Goal: Task Accomplishment & Management: Manage account settings

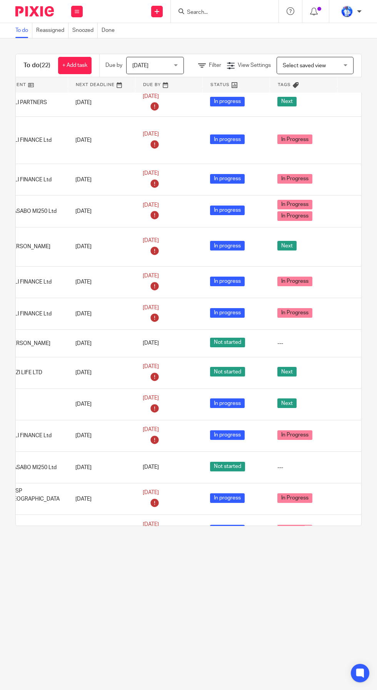
scroll to position [36, 147]
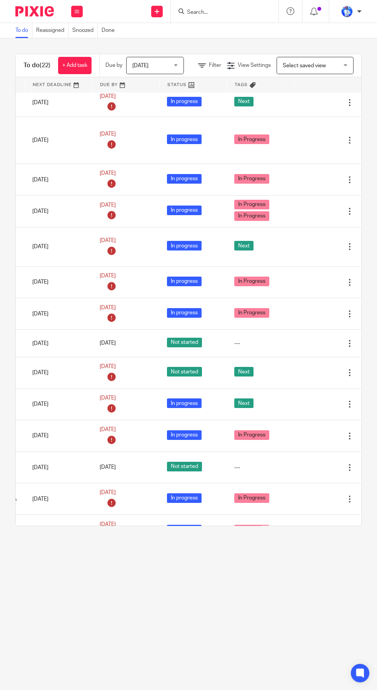
click at [319, 243] on icon at bounding box center [323, 247] width 8 height 8
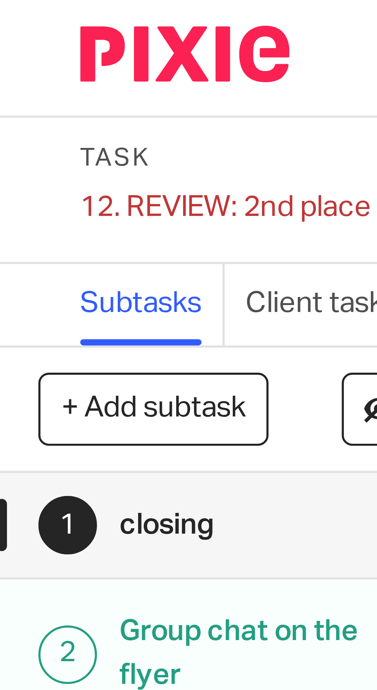
click at [23, 40] on div "12. REVIEW: 2nd place Save 12. REVIEW: 2nd place" at bounding box center [41, 40] width 53 height 8
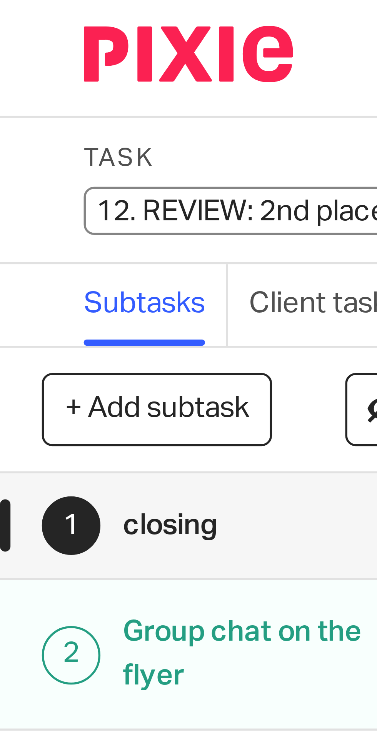
click at [32, 40] on input "12. REVIEW: 2nd place" at bounding box center [71, 40] width 113 height 9
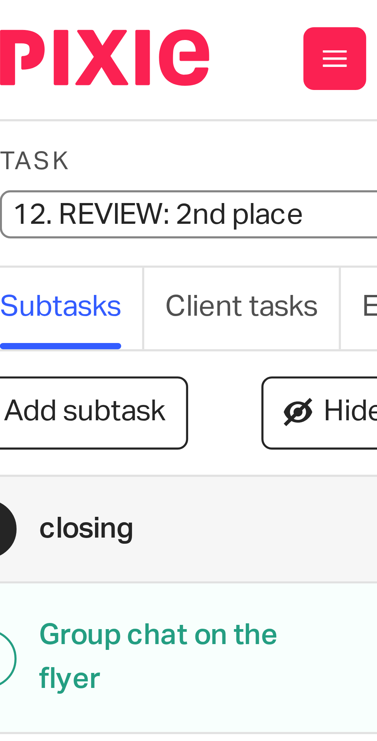
click at [37, 41] on input "12. REVIEW: 2nd place" at bounding box center [71, 40] width 113 height 9
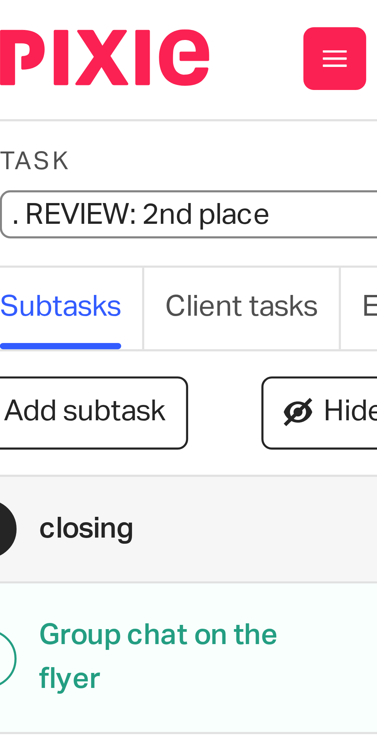
type input "4. REVIEW: 2nd place"
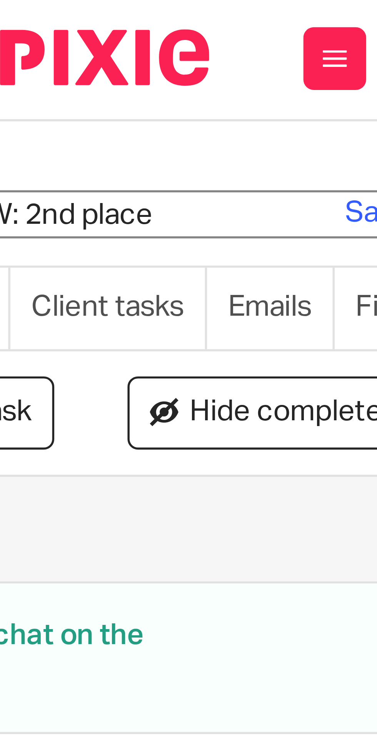
scroll to position [0, 43]
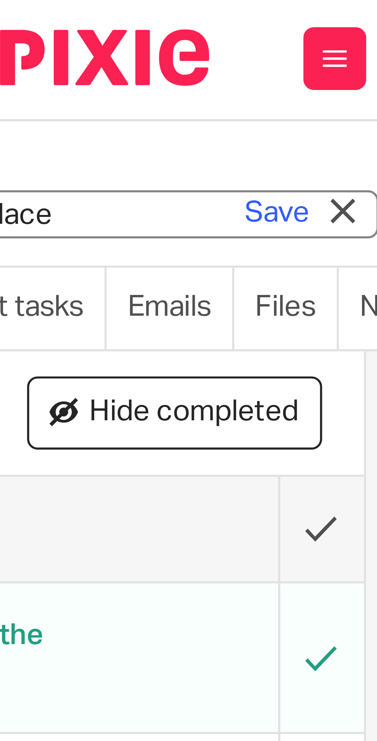
click at [66, 40] on link "Save" at bounding box center [66, 40] width 12 height 8
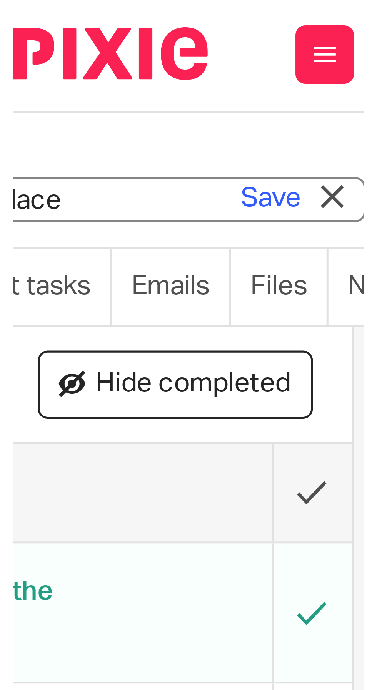
scroll to position [0, 0]
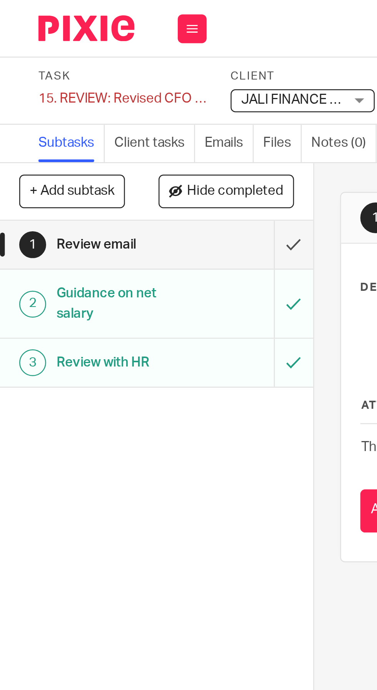
click at [30, 42] on div "15. REVIEW: Revised CFO Employment Contract Save 15. REVIEW: Revised CFO Employ…" at bounding box center [48, 40] width 67 height 8
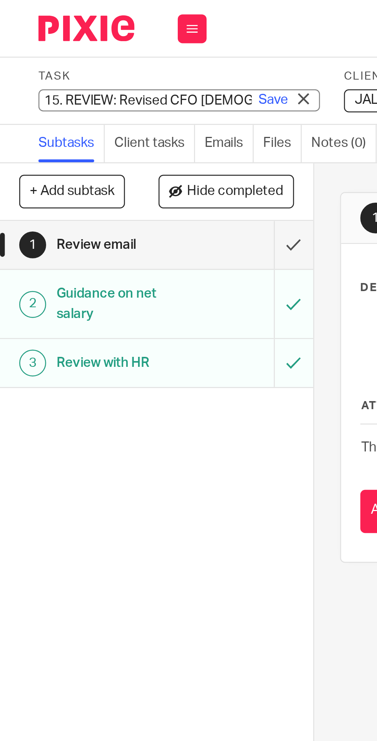
click at [39, 40] on input "15. REVIEW: Revised CFO [DEMOGRAPHIC_DATA]" at bounding box center [71, 40] width 113 height 9
click at [37, 41] on input "15. REVIEW: Revised CFO [DEMOGRAPHIC_DATA]" at bounding box center [71, 40] width 113 height 9
type input "3. REVIEW: Revised CFO Employment Contract"
click at [108, 42] on link "Save" at bounding box center [109, 40] width 12 height 8
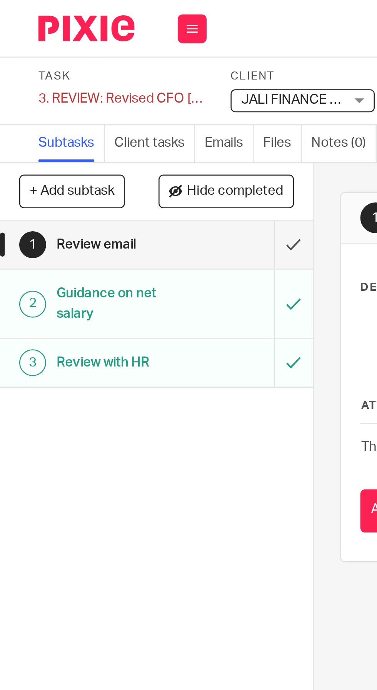
click at [36, 75] on button "+ Add subtask" at bounding box center [29, 76] width 42 height 13
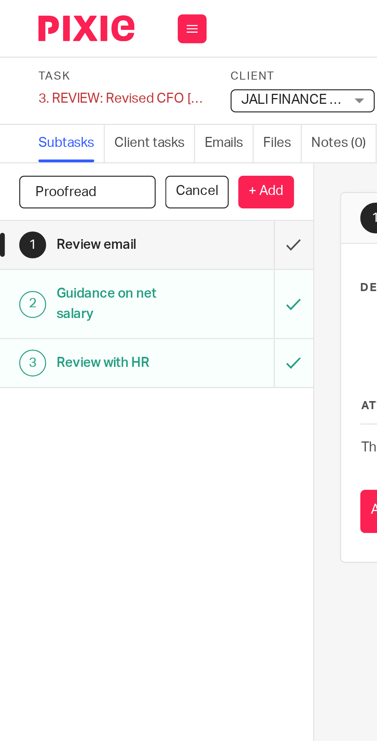
type input "Proofread"
click at [111, 75] on p "+ Add" at bounding box center [106, 76] width 22 height 13
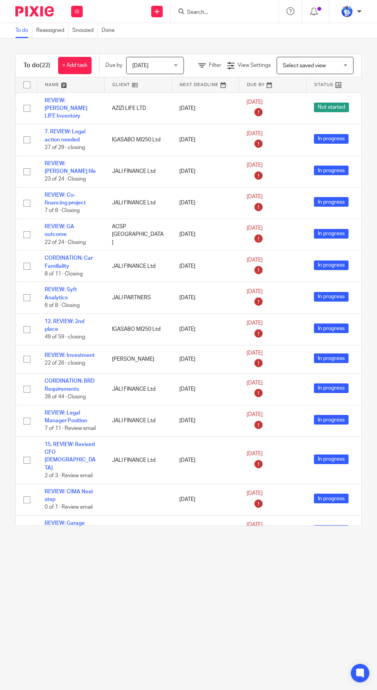
click at [56, 89] on link at bounding box center [70, 84] width 67 height 15
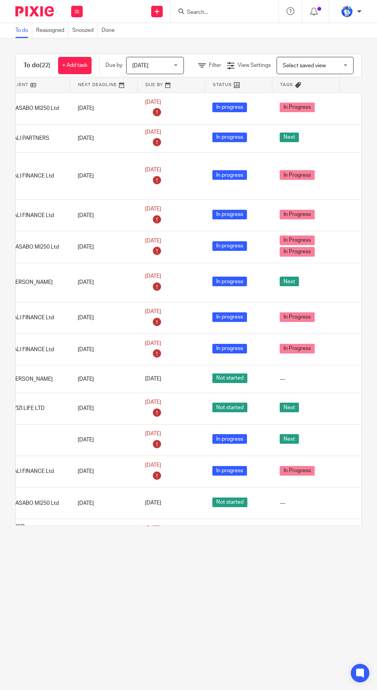
scroll to position [0, 147]
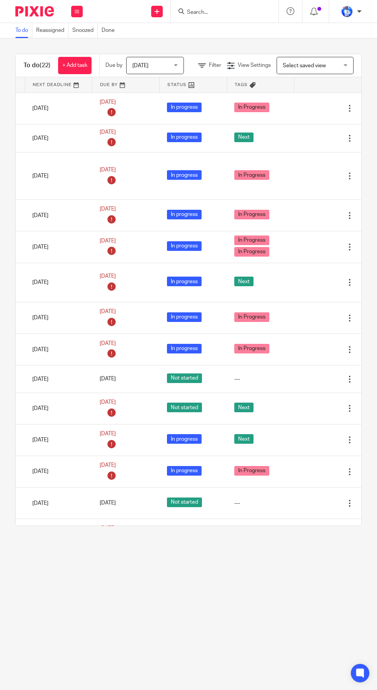
click at [284, 268] on td "Next" at bounding box center [259, 283] width 67 height 40
click at [311, 279] on icon at bounding box center [311, 283] width 8 height 8
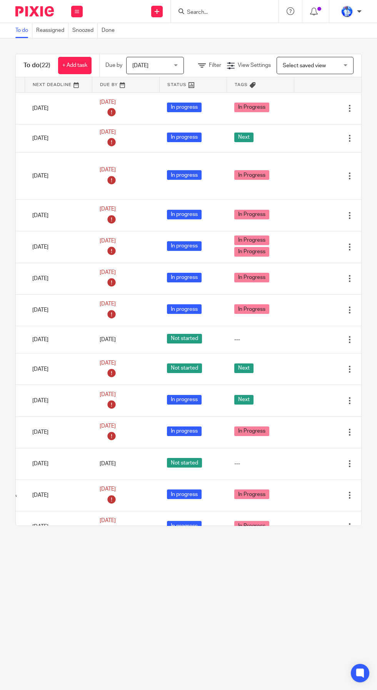
click at [341, 336] on div at bounding box center [338, 340] width 12 height 8
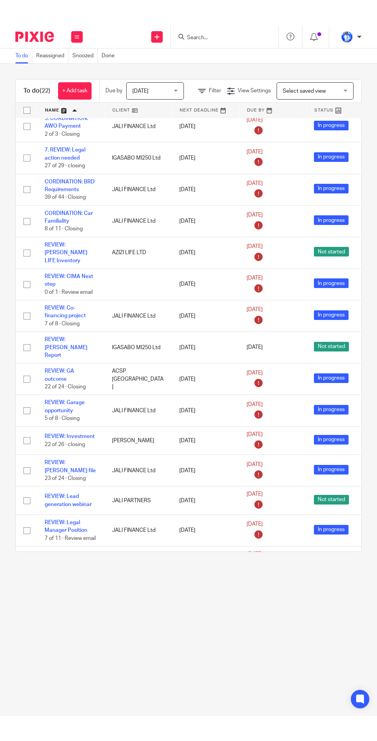
scroll to position [0, 0]
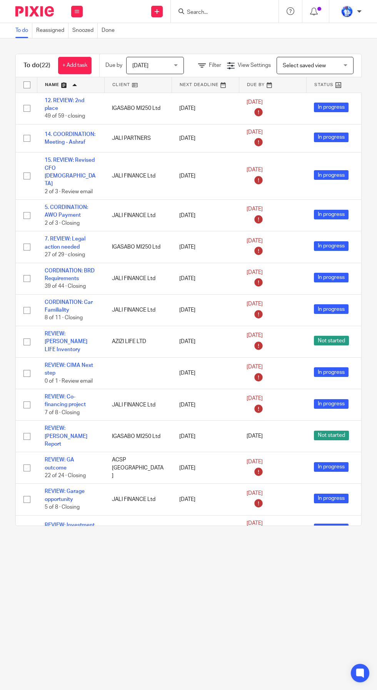
click at [83, 65] on link "+ Add task" at bounding box center [74, 65] width 33 height 17
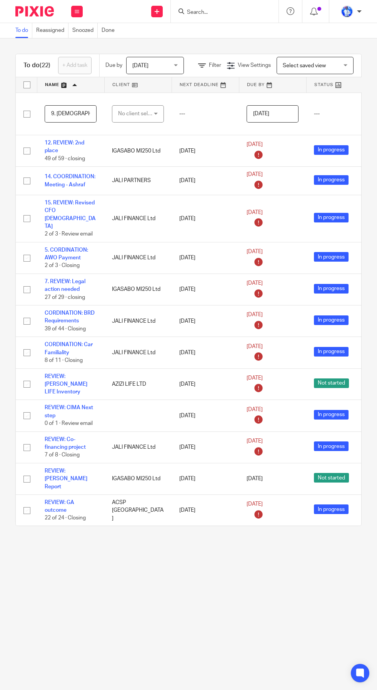
click at [86, 115] on input "9. BAA:" at bounding box center [71, 113] width 52 height 17
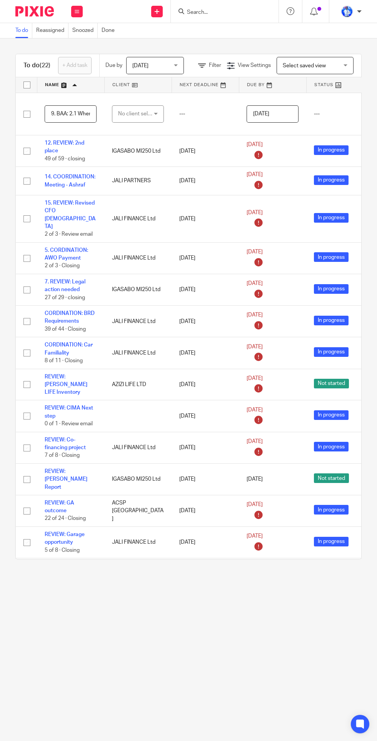
scroll to position [0, 91]
type input "9. BAA: 2.1 Where to find Signature System in the HUB"
click at [149, 113] on div "No client selected" at bounding box center [136, 114] width 36 height 16
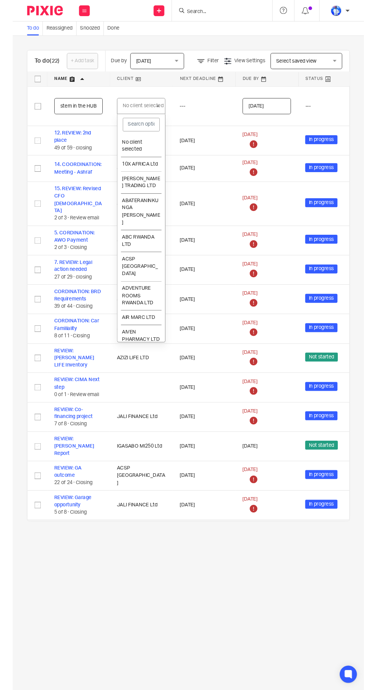
scroll to position [0, 0]
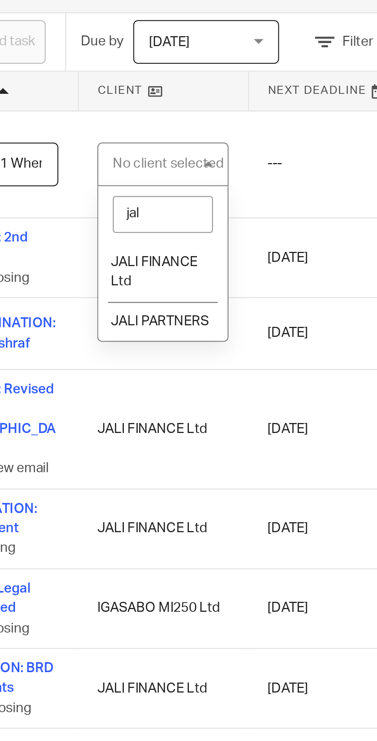
type input "jali"
click at [143, 175] on span "JALI PARTNERS" at bounding box center [136, 175] width 39 height 5
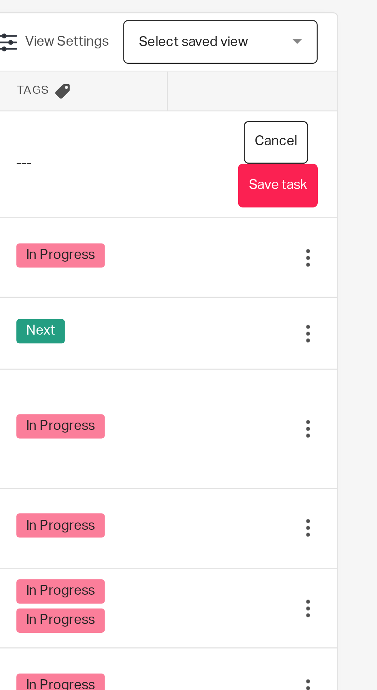
click at [341, 125] on button "Save task" at bounding box center [338, 122] width 32 height 17
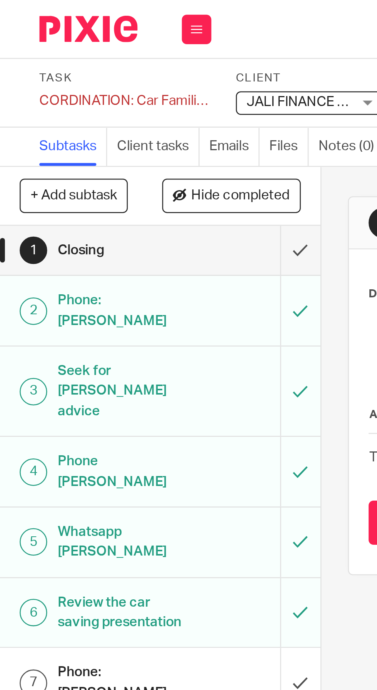
click at [28, 41] on div "CORDINATION: Car Familiality Save CORDINATION: Car Familiality" at bounding box center [48, 40] width 67 height 8
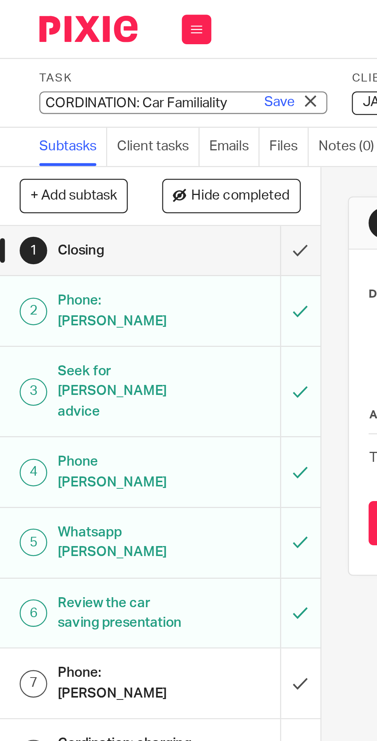
click at [30, 40] on input "CORDINATION: Car Familiality" at bounding box center [71, 40] width 113 height 9
click at [30, 42] on input "CORDINATION: Car Familiality" at bounding box center [71, 40] width 113 height 9
type input "2. CORDINATION: Car Familiality"
click at [109, 38] on link "Save" at bounding box center [109, 40] width 12 height 8
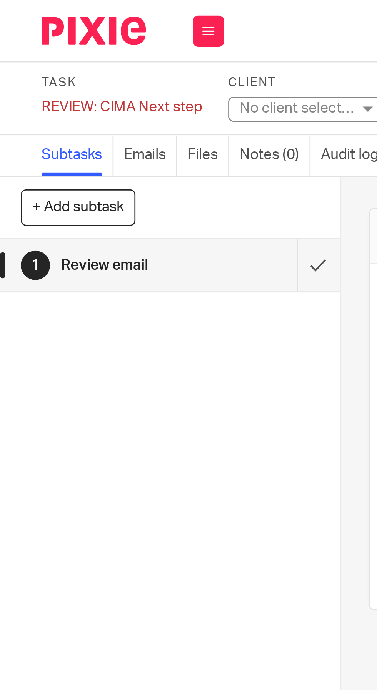
click at [35, 41] on div "REVIEW: CIMA Next step Save REVIEW: CIMA Next step" at bounding box center [44, 40] width 59 height 8
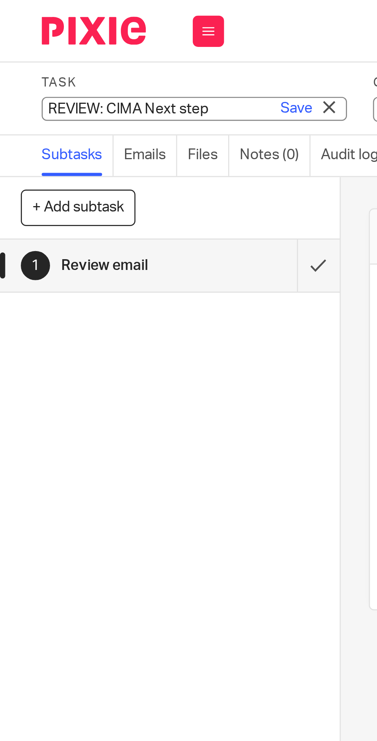
click at [30, 41] on input "REVIEW: CIMA Next step" at bounding box center [71, 40] width 113 height 9
click at [33, 42] on input "REVIEW: CIMA Next step" at bounding box center [71, 40] width 113 height 9
type input "7. REVIEW: CIMA Next step"
click at [108, 39] on link "Save" at bounding box center [109, 40] width 12 height 8
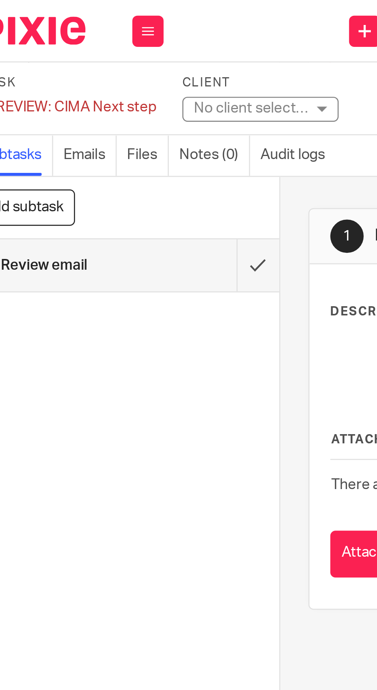
click at [122, 33] on label "Client" at bounding box center [123, 31] width 67 height 6
click at [120, 42] on div "No client selected" at bounding box center [115, 40] width 42 height 8
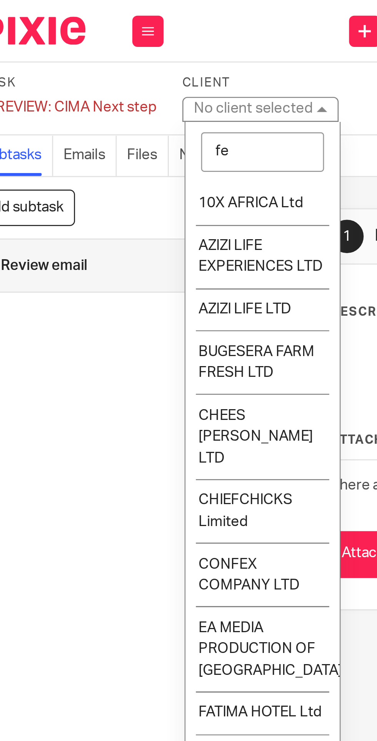
type input "fel"
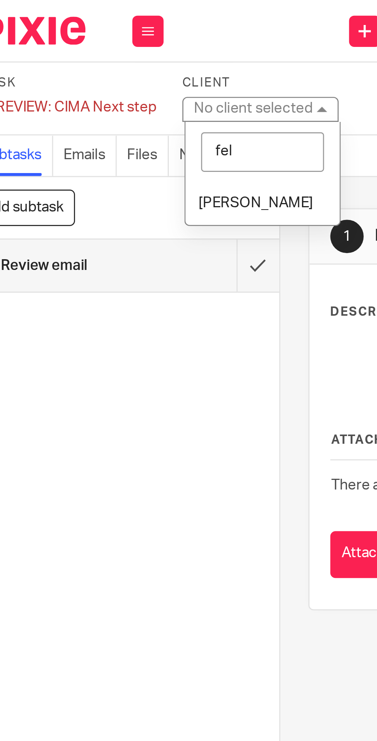
click at [120, 77] on li "[PERSON_NAME]" at bounding box center [119, 75] width 57 height 16
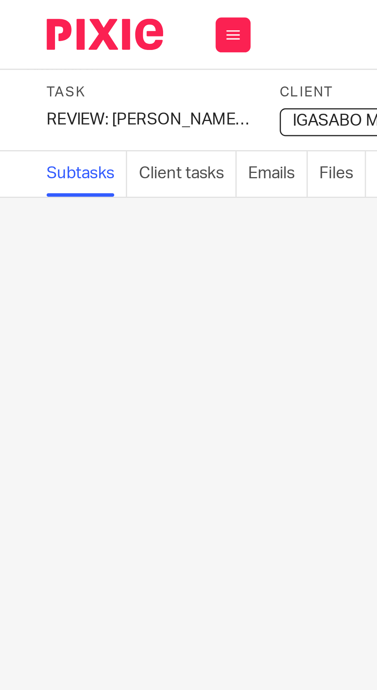
click at [24, 39] on div "REVIEW: [PERSON_NAME] Report Save REVIEW: [PERSON_NAME] Report" at bounding box center [48, 40] width 67 height 8
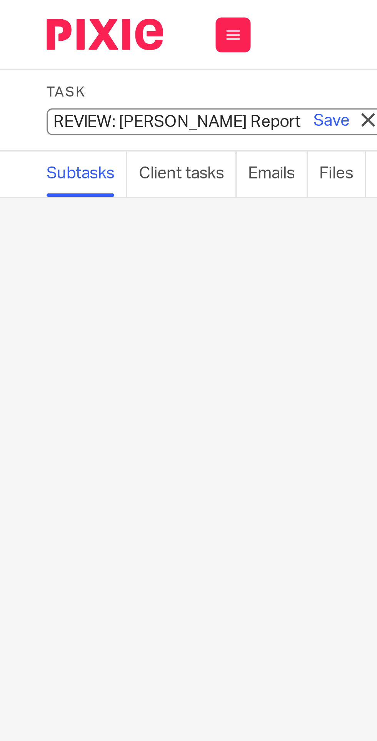
click at [30, 41] on input "REVIEW: Eugene Report" at bounding box center [71, 40] width 113 height 9
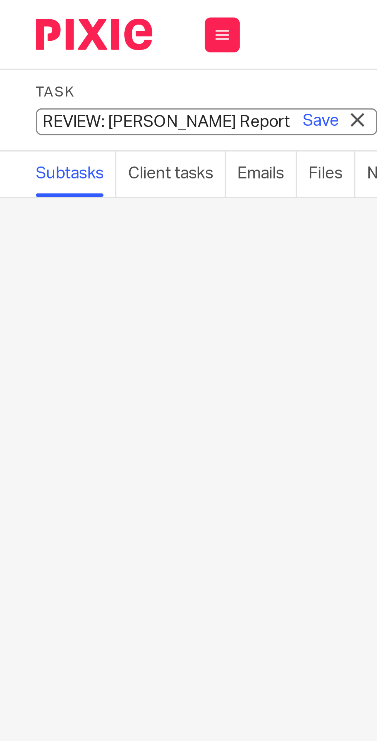
click at [32, 41] on input "REVIEW: Eugene Report" at bounding box center [71, 40] width 113 height 9
type input "1. REVIEW: Eugene Report"
click at [106, 38] on link "Save" at bounding box center [109, 40] width 12 height 8
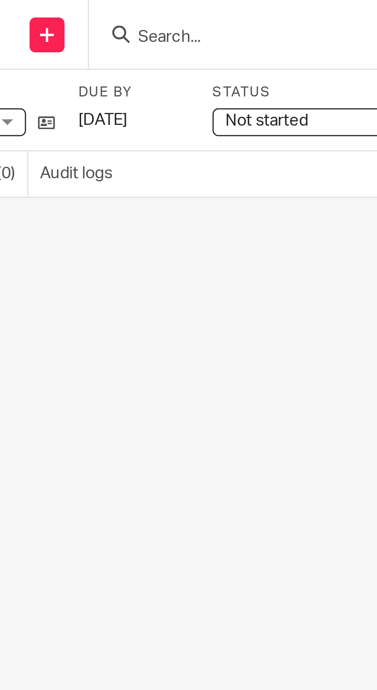
click at [244, 40] on span "Not started" at bounding box center [245, 40] width 58 height 8
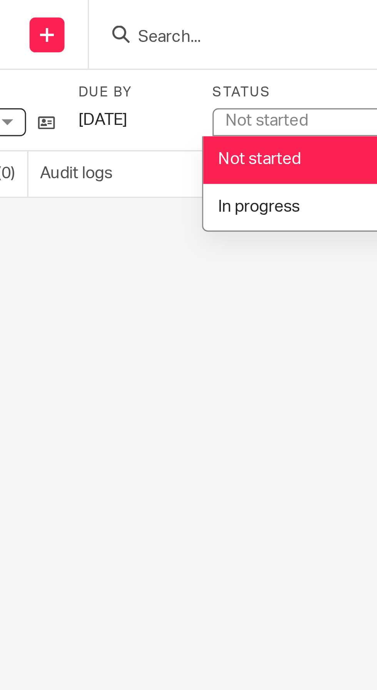
click at [238, 70] on span "In progress" at bounding box center [226, 68] width 27 height 5
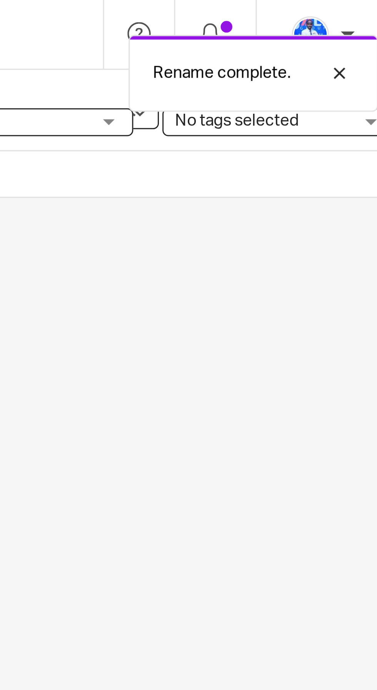
click at [344, 41] on span "No tags selected" at bounding box center [331, 40] width 58 height 8
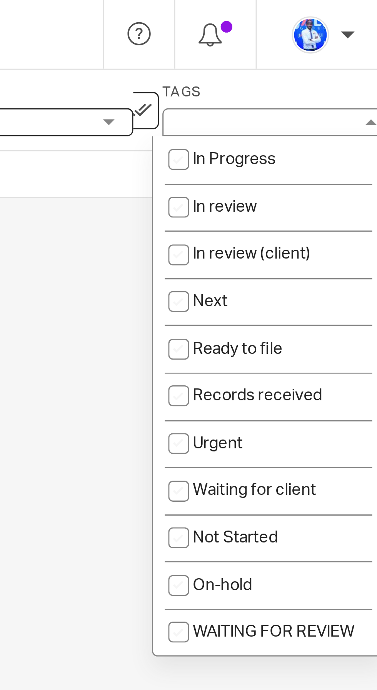
click at [330, 99] on li "Next" at bounding box center [333, 100] width 76 height 16
checkbox input "true"
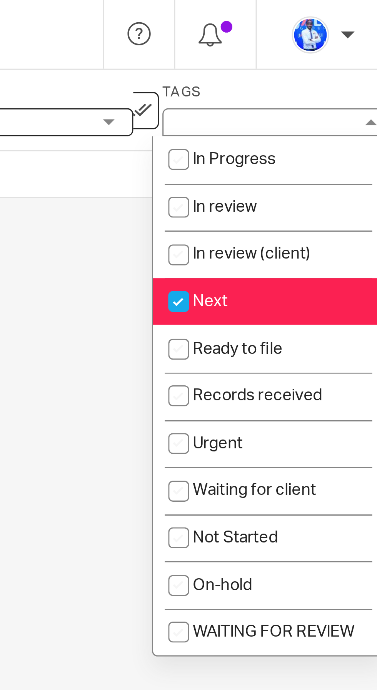
click at [270, 152] on div "No subtasks created so far. Write the name of a subtask and start organising yo…" at bounding box center [188, 377] width 377 height 625
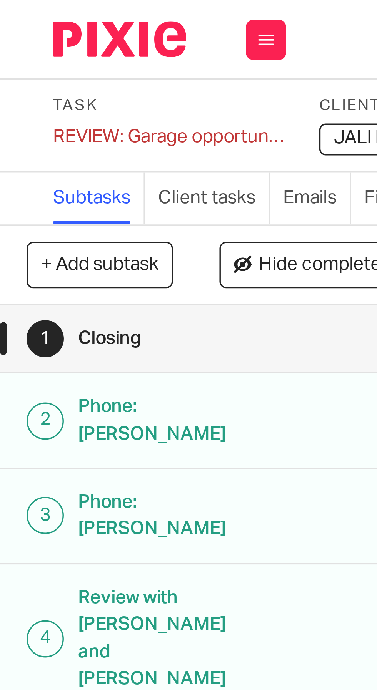
click at [23, 41] on div "REVIEW: Garage opportunity Save REVIEW: Garage opportunity" at bounding box center [48, 40] width 67 height 8
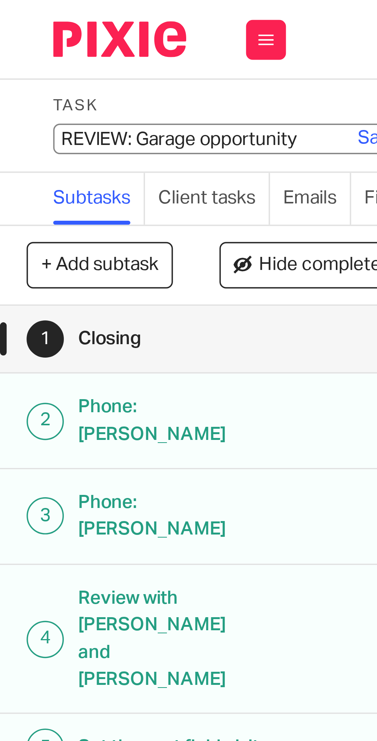
click at [29, 39] on input "REVIEW: Garage opportunity" at bounding box center [71, 40] width 113 height 9
click at [28, 42] on input "REVIEW: Garage opportunity" at bounding box center [71, 40] width 113 height 9
type input "6. REVIEW: Garage opportunity"
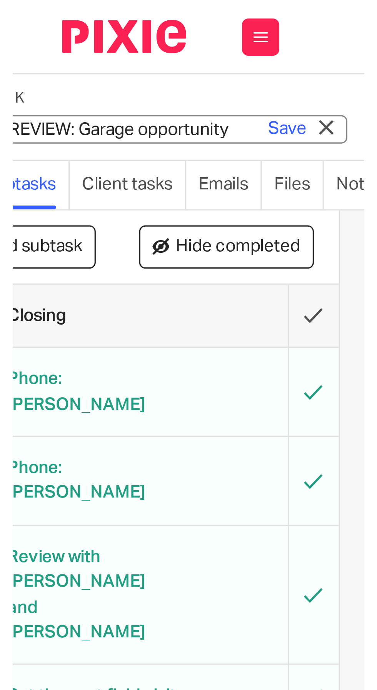
scroll to position [0, 27]
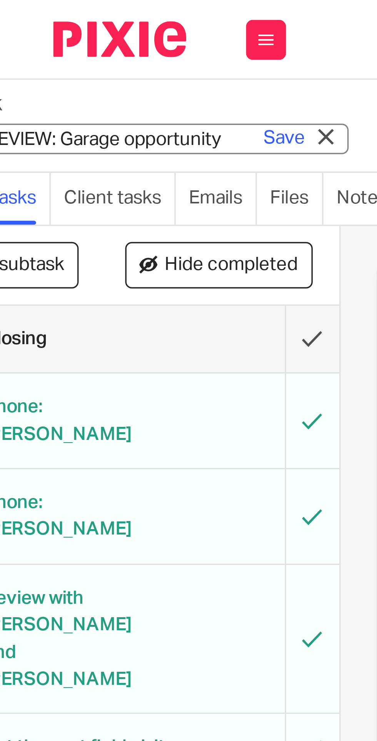
click at [84, 40] on link "Save" at bounding box center [82, 40] width 12 height 8
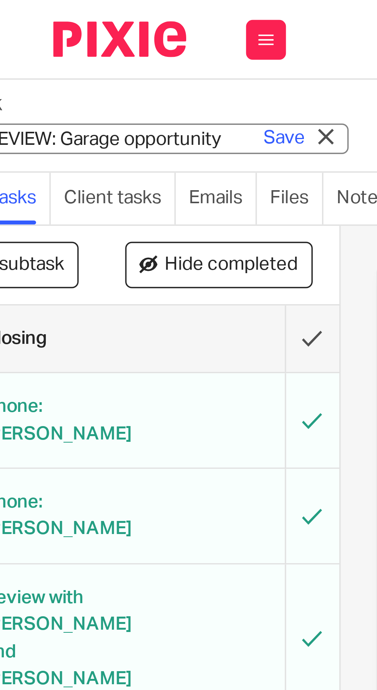
scroll to position [0, 0]
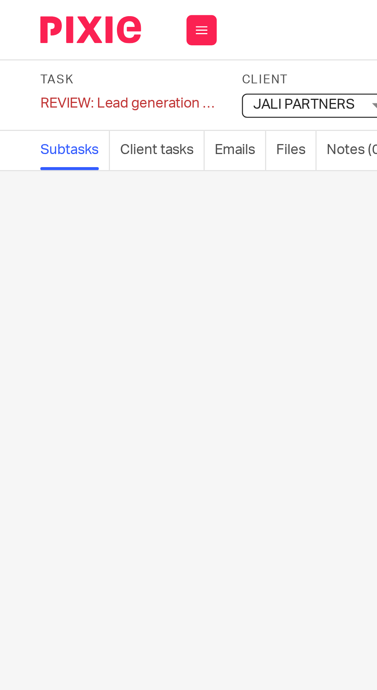
click at [33, 41] on div "REVIEW: Lead generation webinar Save REVIEW: Lead generation webinar" at bounding box center [48, 40] width 67 height 8
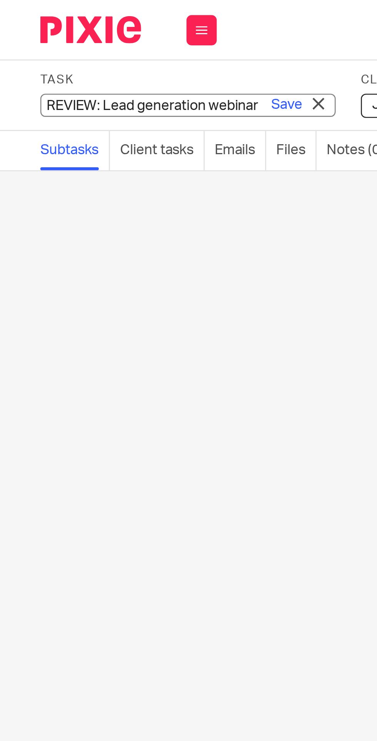
click at [35, 42] on input "REVIEW: Lead generation webinar" at bounding box center [71, 40] width 113 height 9
click at [37, 42] on input "REVIEW: Lead generation webinar" at bounding box center [71, 40] width 113 height 9
type input "5. REVIEW: Lead generation webinar"
click at [110, 39] on link "Save" at bounding box center [109, 40] width 12 height 8
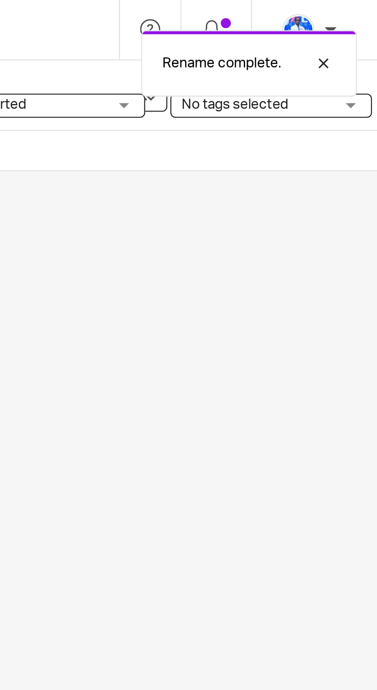
click at [339, 38] on span "No tags selected" at bounding box center [322, 39] width 41 height 5
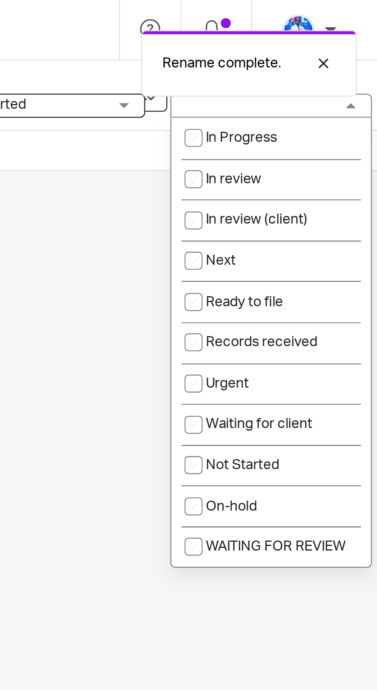
click at [331, 98] on li "Next" at bounding box center [336, 100] width 76 height 16
checkbox input "true"
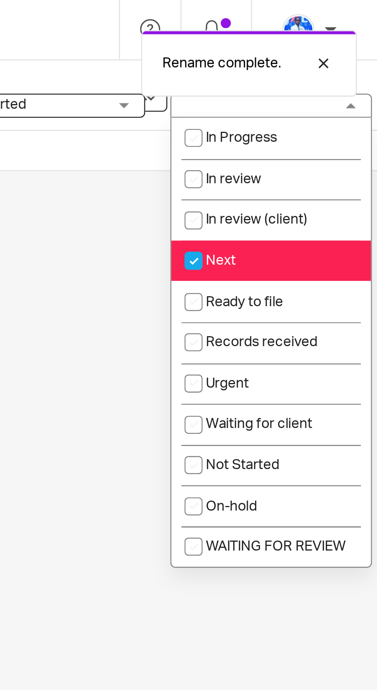
click at [268, 40] on span "Not started" at bounding box center [245, 40] width 58 height 8
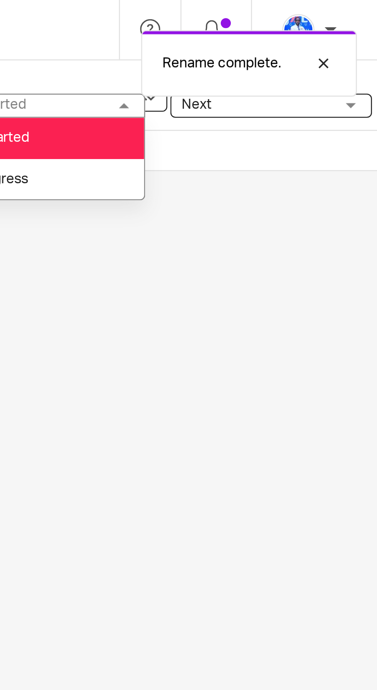
click at [266, 70] on li "In progress" at bounding box center [250, 69] width 76 height 16
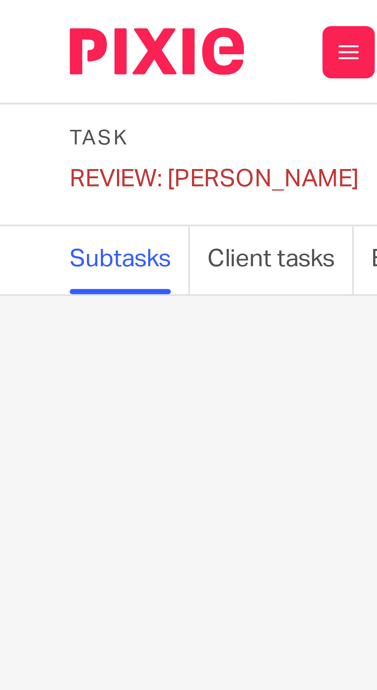
click at [24, 38] on div "REVIEW: Ola Save REVIEW: [PERSON_NAME]" at bounding box center [47, 40] width 64 height 8
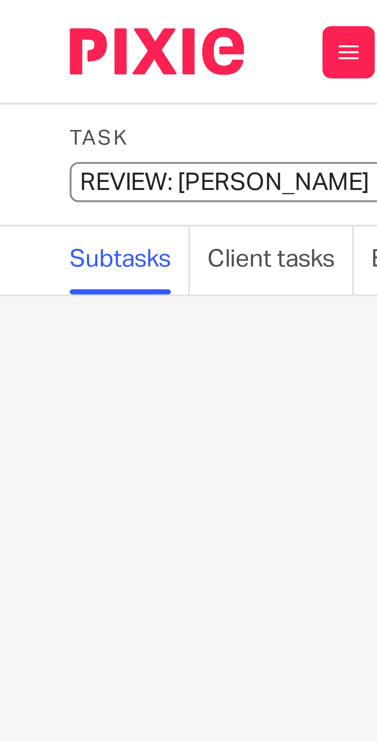
click at [27, 40] on input "REVIEW: [PERSON_NAME]" at bounding box center [71, 40] width 113 height 9
click at [25, 40] on input "REVIEW: [PERSON_NAME]" at bounding box center [71, 40] width 113 height 9
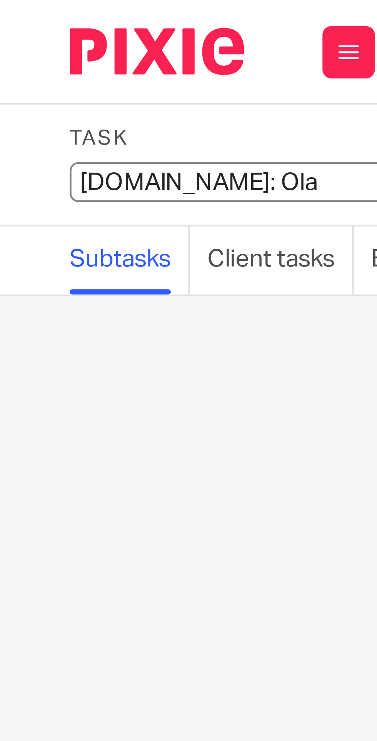
type input "8. REVIEW: Ola"
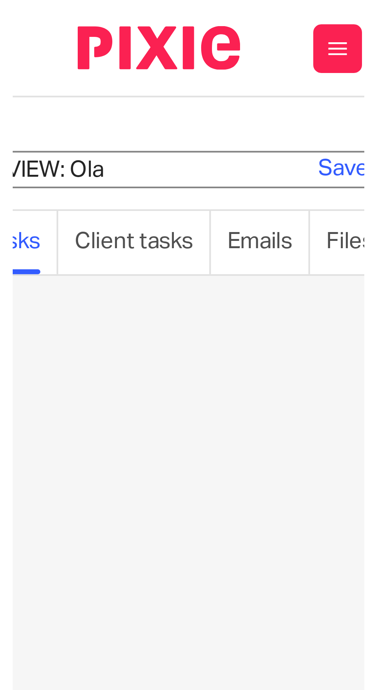
scroll to position [0, 43]
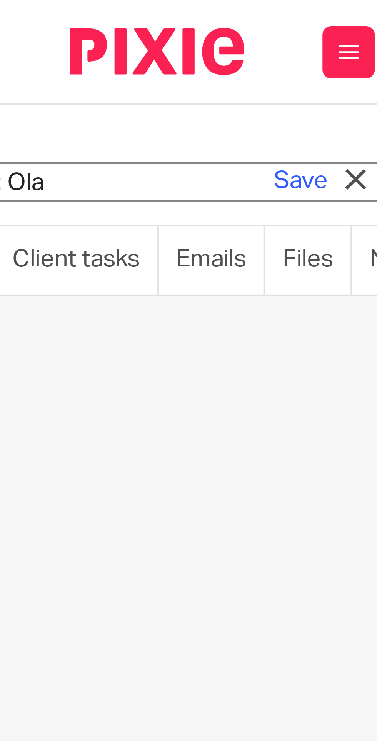
click at [66, 39] on link "Save" at bounding box center [66, 40] width 12 height 8
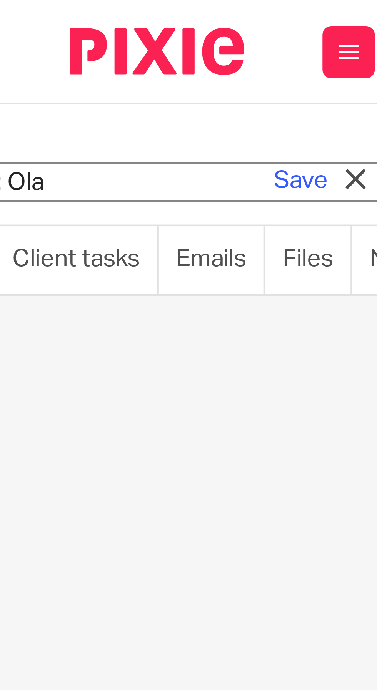
scroll to position [0, 0]
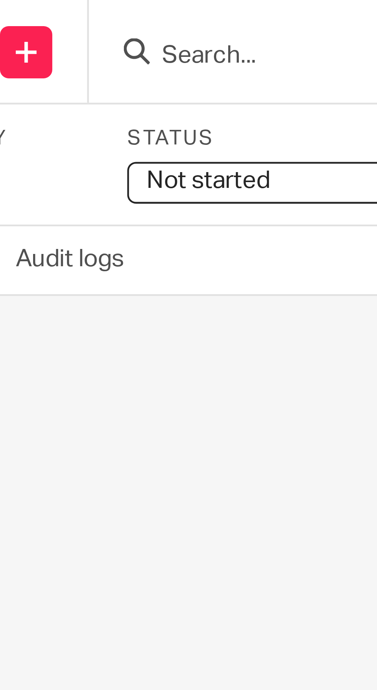
click at [216, 38] on span "Not started" at bounding box center [212, 40] width 58 height 8
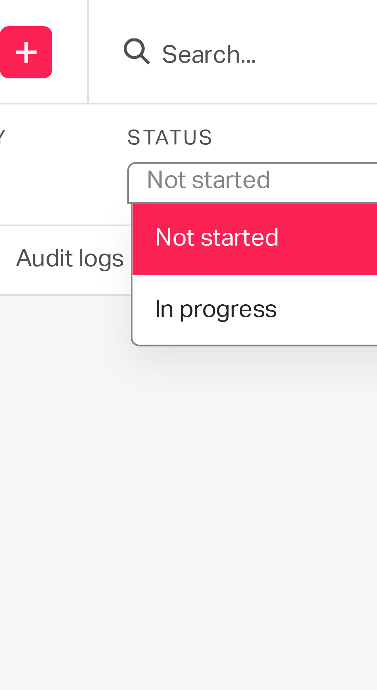
click at [207, 71] on li "In progress" at bounding box center [218, 69] width 76 height 16
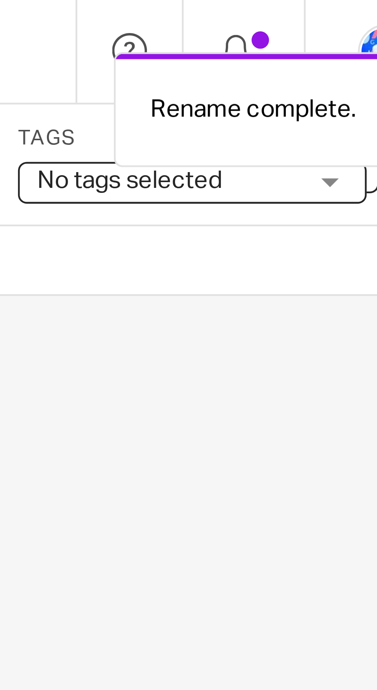
click at [321, 40] on span "No tags selected" at bounding box center [299, 40] width 58 height 8
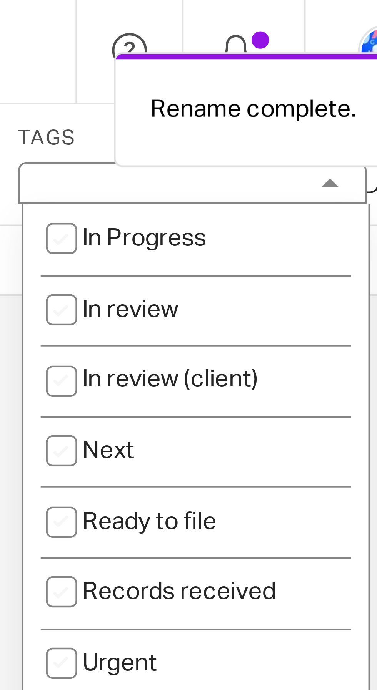
click at [302, 99] on li "Next" at bounding box center [305, 100] width 76 height 16
checkbox input "true"
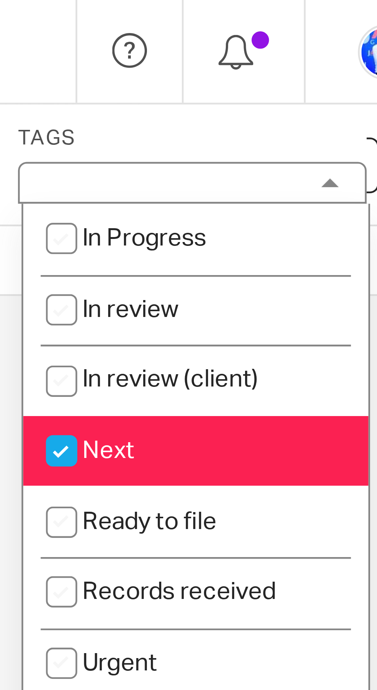
click at [277, 19] on div at bounding box center [225, 11] width 108 height 23
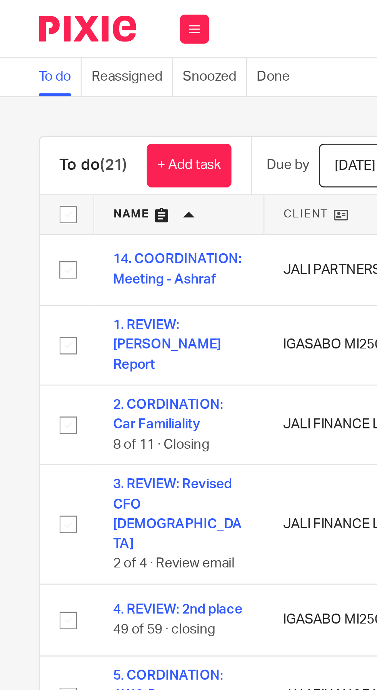
click at [73, 63] on link "+ Add task" at bounding box center [74, 65] width 33 height 17
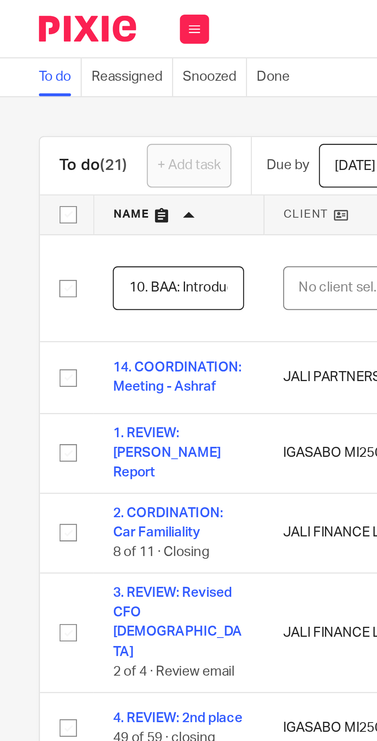
scroll to position [0, 73]
type input "10. BAA: Introduction to The Signature System"
click at [136, 114] on div "No client selected" at bounding box center [136, 114] width 36 height 16
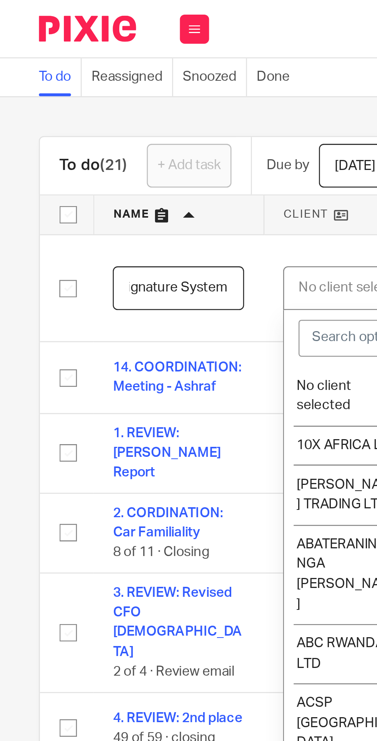
scroll to position [0, 0]
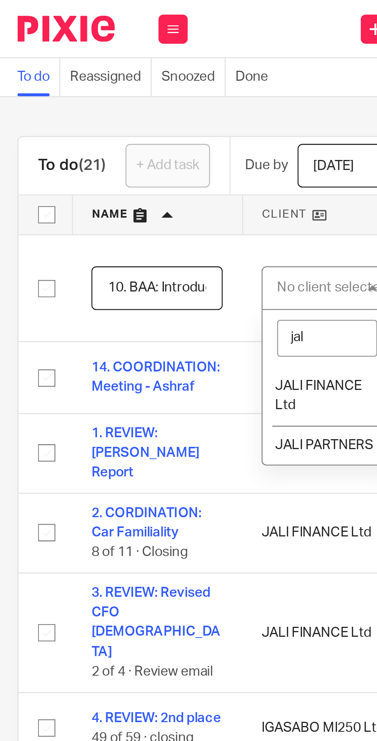
type input "jali"
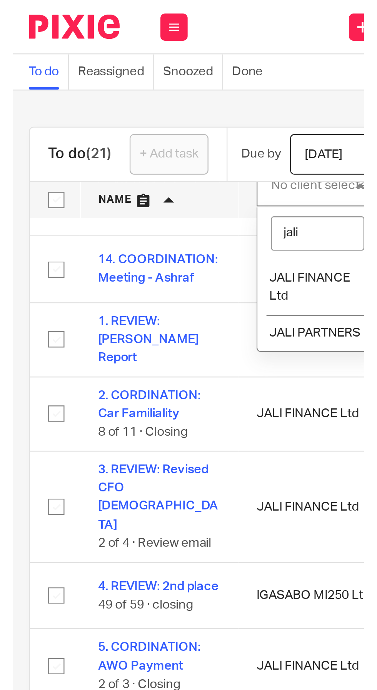
scroll to position [37, 0]
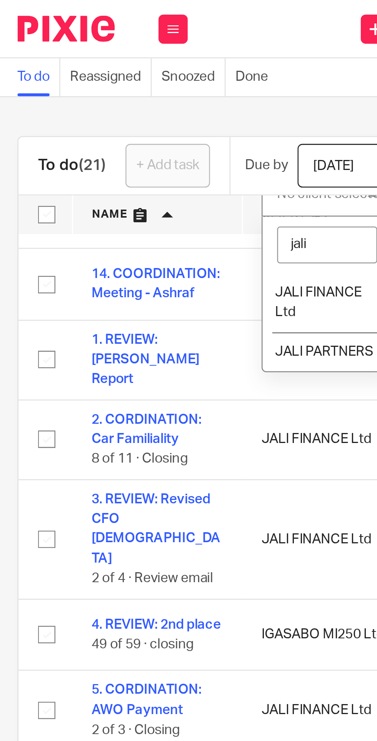
click at [139, 140] on span "JALI PARTNERS" at bounding box center [136, 138] width 39 height 5
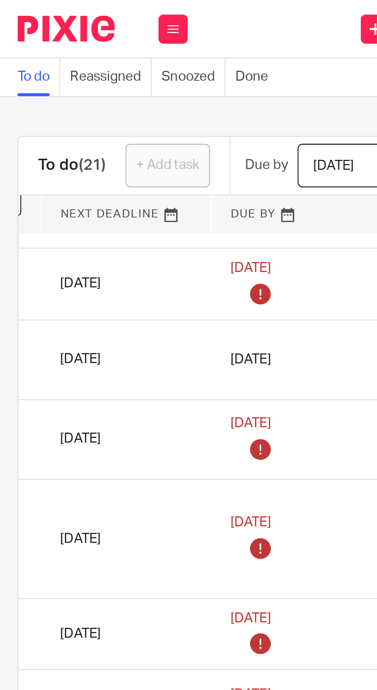
scroll to position [0, 147]
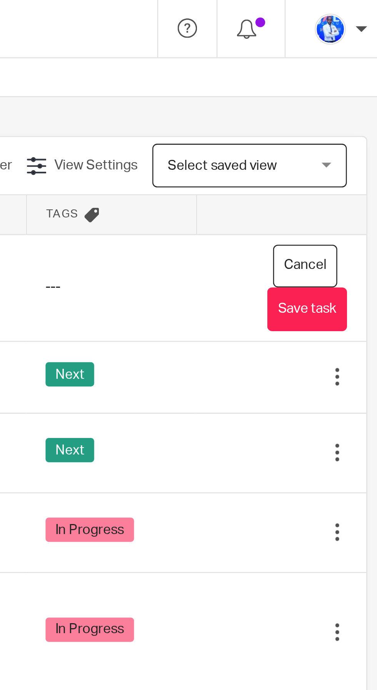
click at [343, 123] on button "Save task" at bounding box center [338, 122] width 32 height 17
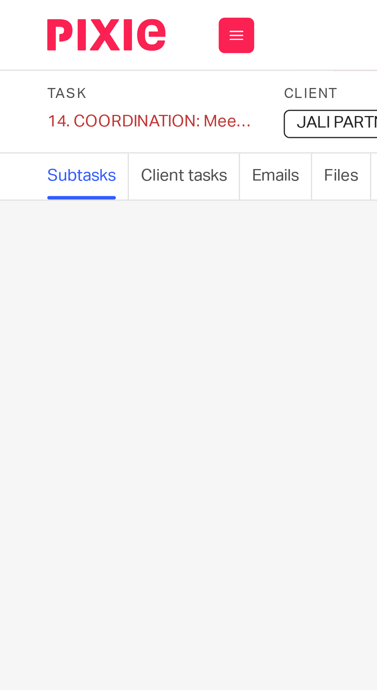
click at [29, 39] on div "14. COORDINATION: Meeting - Ashraf Save 14. COORDINATION: Meeting - Ashraf" at bounding box center [48, 40] width 67 height 8
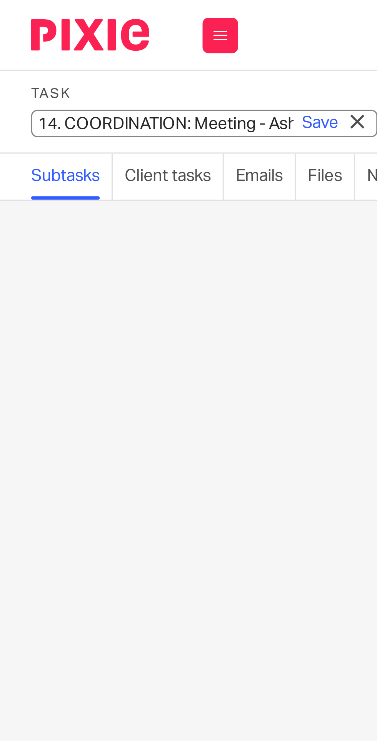
click at [35, 41] on input "14. COORDINATION: Meeting - Ashraf" at bounding box center [71, 40] width 113 height 9
type input "COORDINATION: Meeting - Ashraf"
click at [109, 42] on link "Save" at bounding box center [109, 40] width 12 height 8
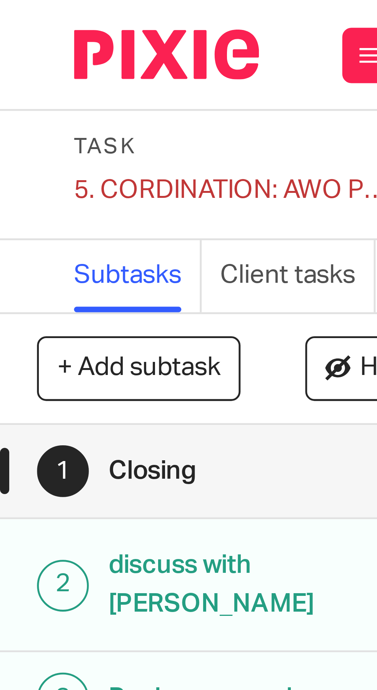
click at [21, 37] on div "5. CORDINATION: AWO Payment Save 5. CORDINATION: AWO Payment" at bounding box center [48, 40] width 67 height 8
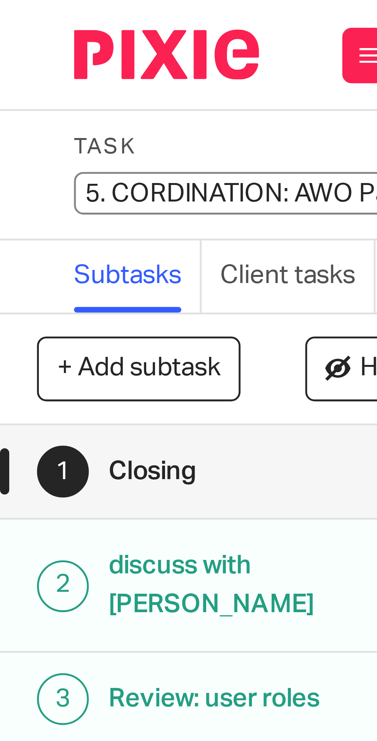
click at [30, 40] on input "5. CORDINATION: AWO Payment" at bounding box center [71, 40] width 113 height 9
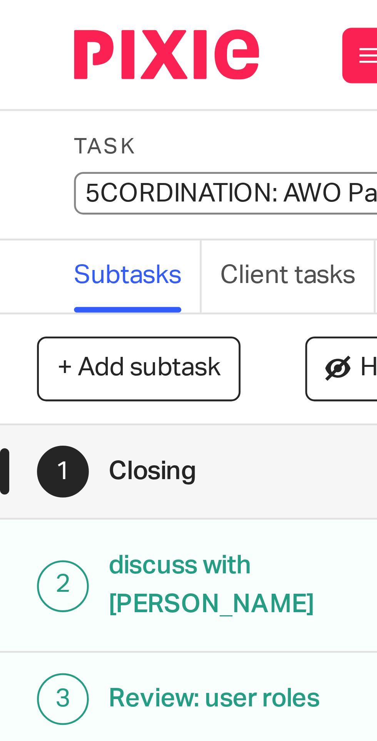
type input "CORDINATION: AWO Payment"
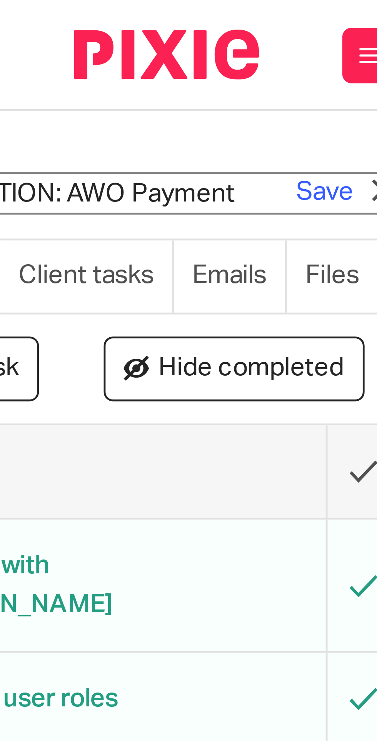
scroll to position [0, 43]
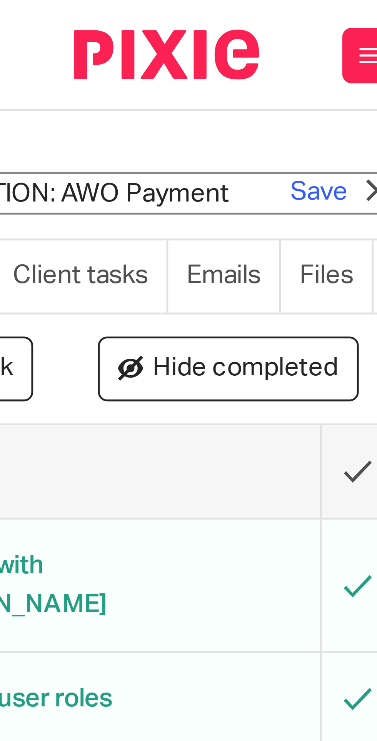
click at [62, 38] on link "Save" at bounding box center [66, 40] width 12 height 8
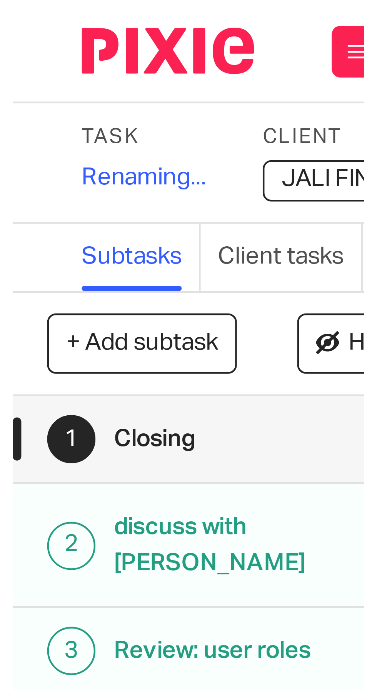
scroll to position [0, 0]
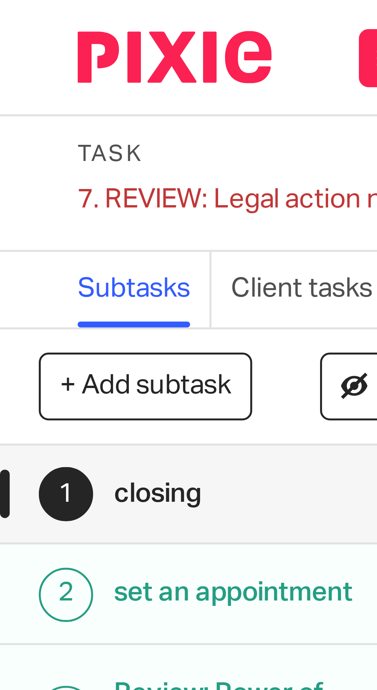
click at [21, 40] on div "7. REVIEW: Legal action needed Save 7. REVIEW: Legal action needed" at bounding box center [48, 40] width 67 height 8
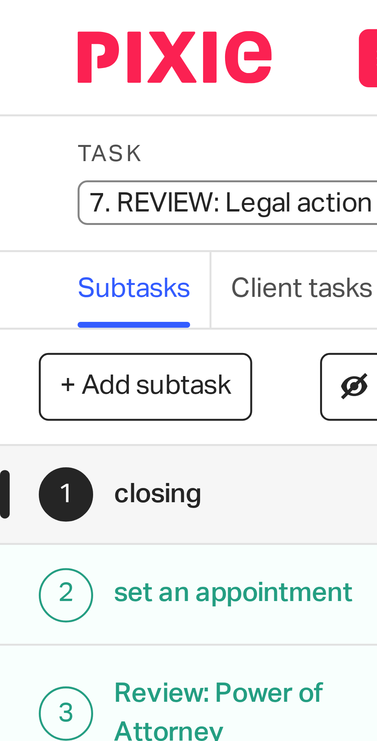
click at [30, 39] on input "7. REVIEW: Legal action needed" at bounding box center [71, 40] width 113 height 9
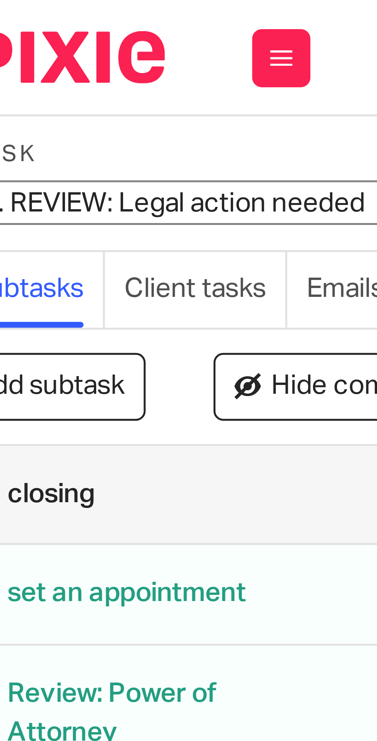
click at [48, 40] on input "7. REVIEW: Legal action needed" at bounding box center [71, 40] width 113 height 9
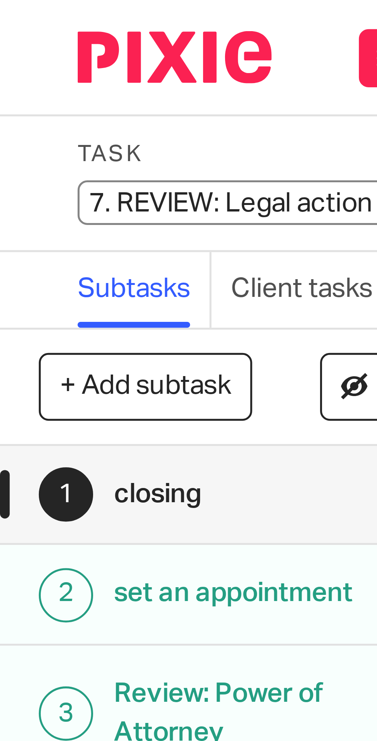
click at [24, 40] on input "7. REVIEW: Legal action needed" at bounding box center [71, 40] width 113 height 9
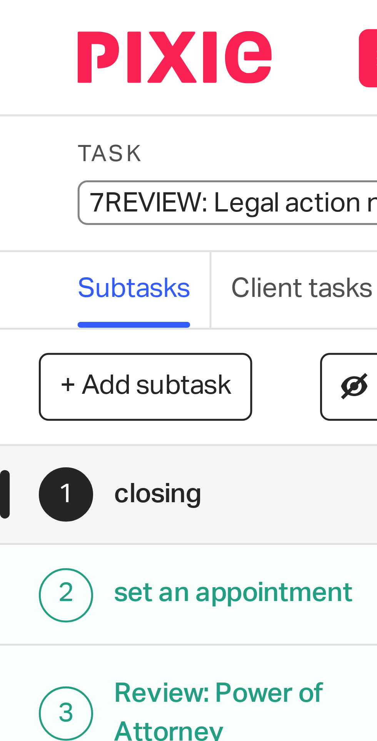
type input "REVIEW: Legal action needed"
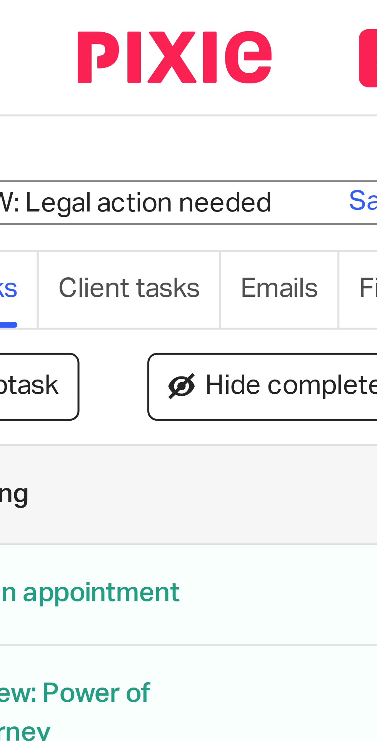
scroll to position [0, 43]
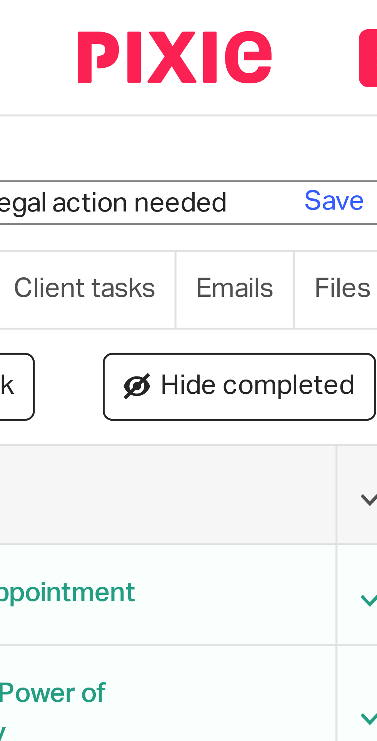
click at [66, 40] on link "Save" at bounding box center [66, 40] width 12 height 8
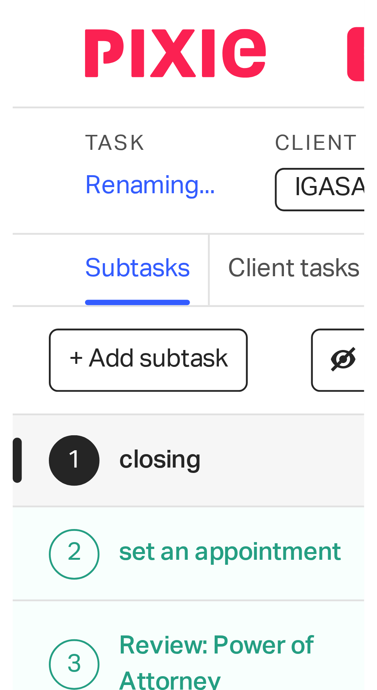
scroll to position [0, 0]
